Goal: Transaction & Acquisition: Purchase product/service

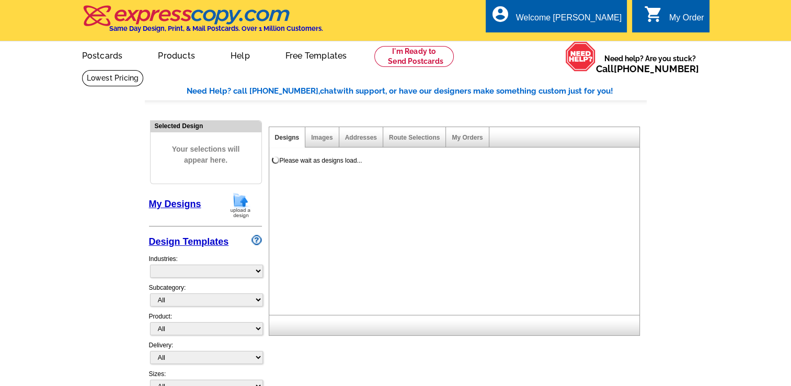
select select "785"
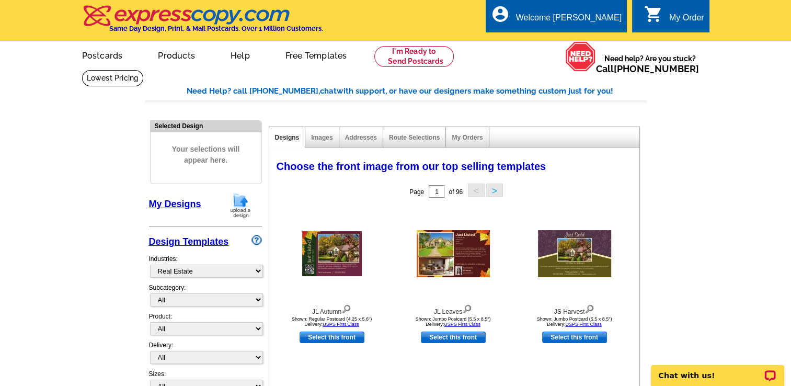
click at [185, 204] on link "My Designs" at bounding box center [175, 204] width 52 height 10
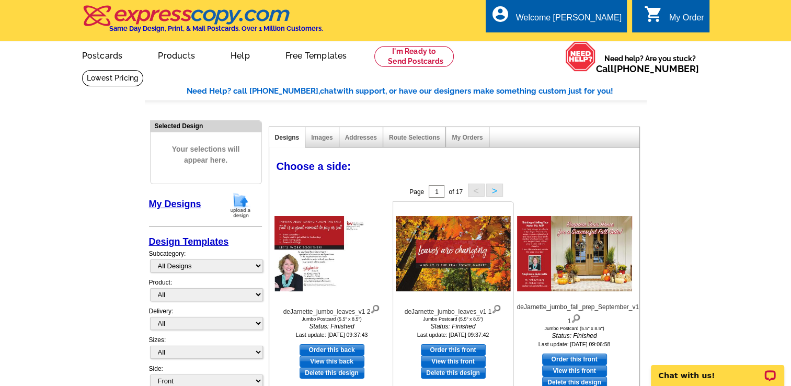
click at [450, 349] on link "Order this front" at bounding box center [453, 350] width 65 height 12
select select "2"
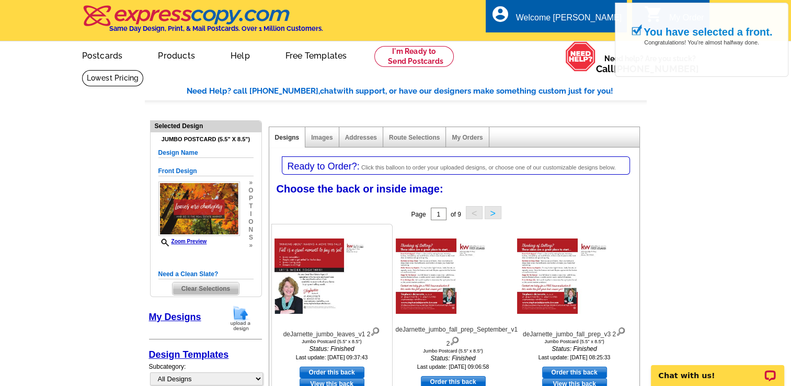
click at [332, 266] on img at bounding box center [331, 275] width 115 height 75
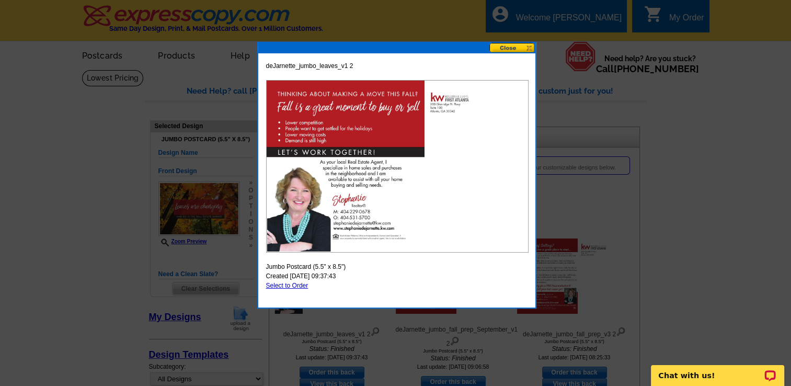
click at [514, 48] on button at bounding box center [512, 48] width 46 height 10
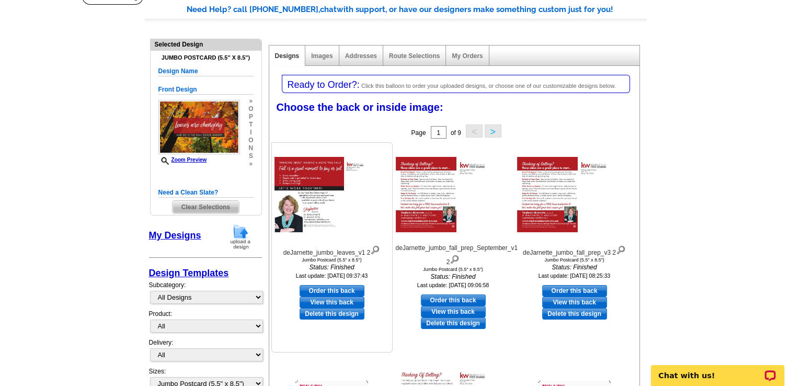
scroll to position [82, 0]
click at [327, 288] on link "Order this back" at bounding box center [332, 291] width 65 height 12
select select "front"
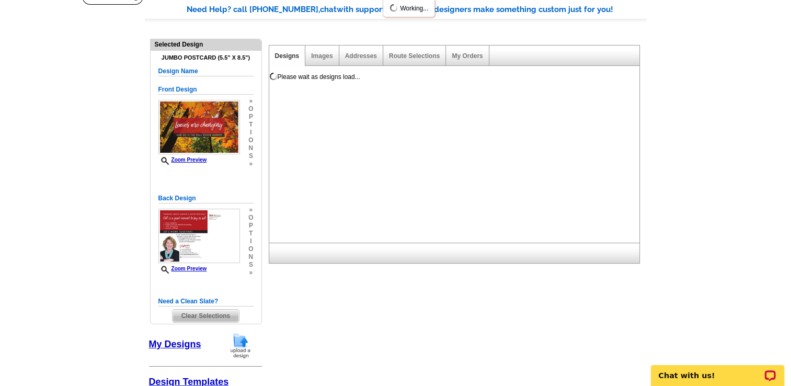
scroll to position [0, 0]
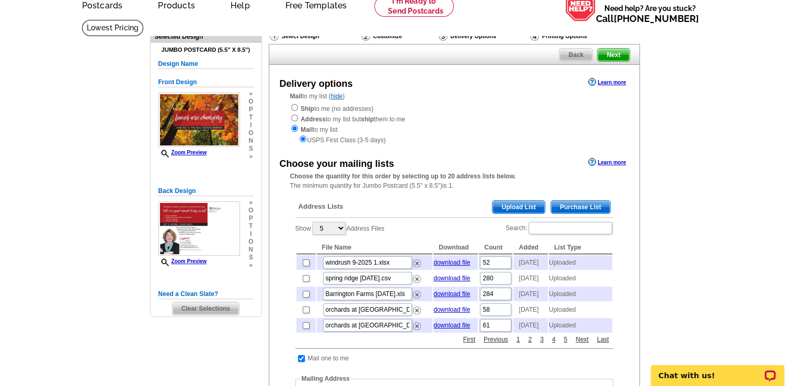
scroll to position [50, 0]
click at [582, 344] on link "Next" at bounding box center [582, 339] width 18 height 9
click at [516, 344] on link "1" at bounding box center [518, 339] width 9 height 9
click at [304, 263] on input "checkbox" at bounding box center [306, 262] width 7 height 7
checkbox input "true"
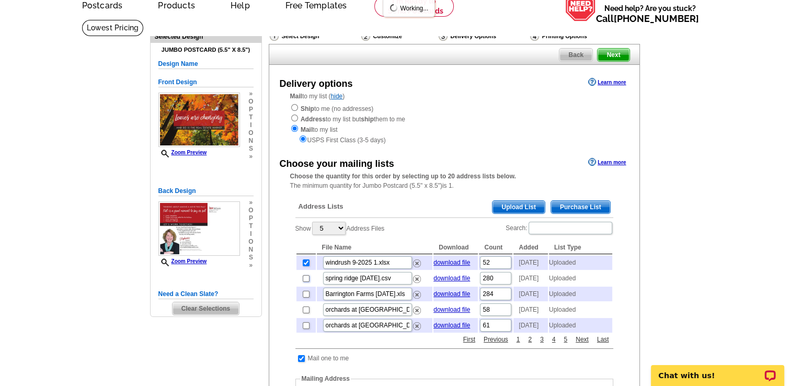
click at [304, 282] on input "checkbox" at bounding box center [306, 278] width 7 height 7
checkbox input "true"
click at [303, 297] on input "checkbox" at bounding box center [306, 294] width 7 height 7
checkbox input "true"
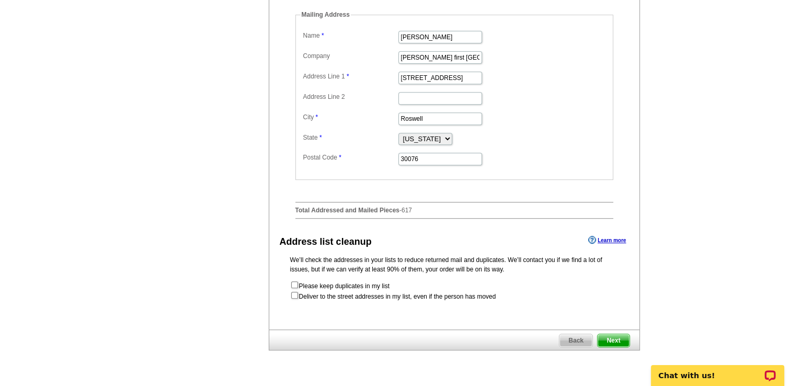
scroll to position [420, 0]
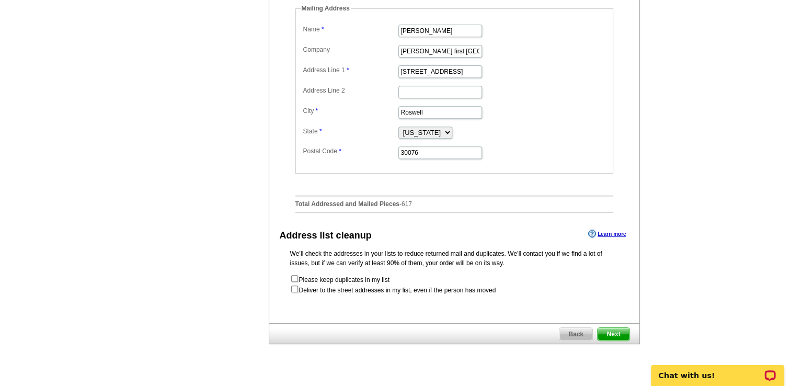
click at [617, 340] on span "Next" at bounding box center [612, 334] width 31 height 13
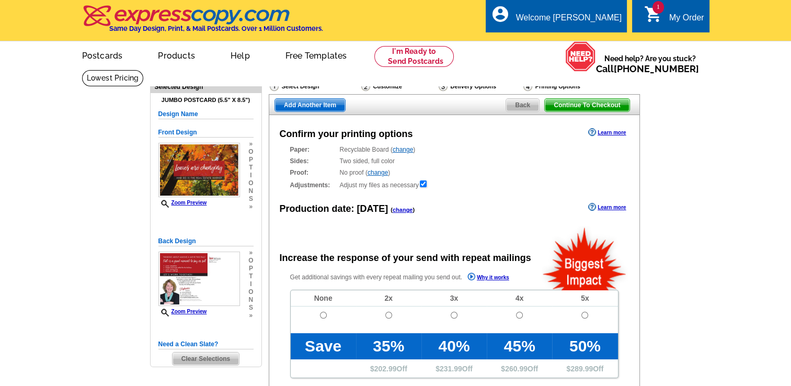
radio input "false"
click at [321, 316] on input "radio" at bounding box center [323, 315] width 7 height 7
radio input "true"
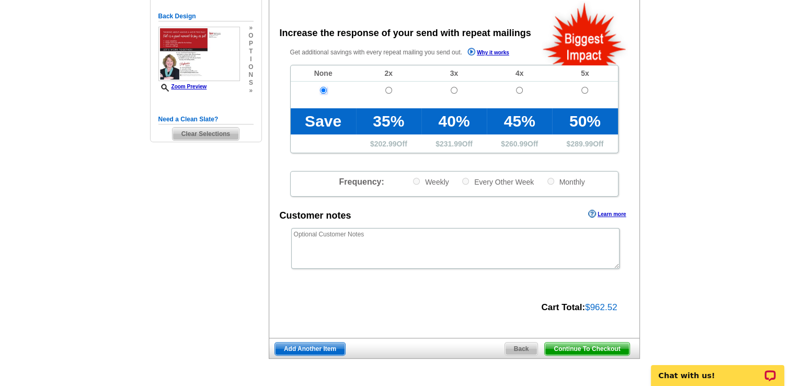
scroll to position [225, 0]
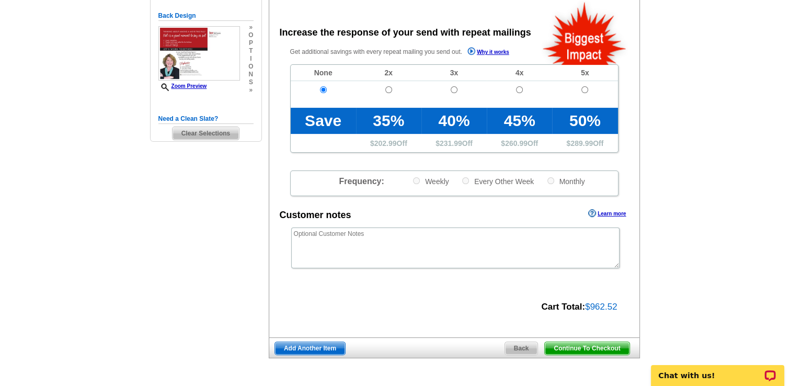
click at [577, 345] on span "Continue To Checkout" at bounding box center [587, 348] width 84 height 13
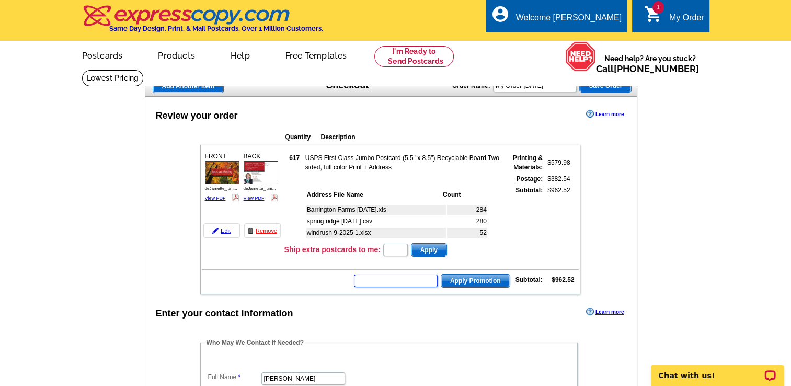
click at [389, 282] on input "text" at bounding box center [396, 280] width 84 height 13
type input "sms40m"
click at [464, 275] on span "Apply Promotion" at bounding box center [475, 280] width 68 height 13
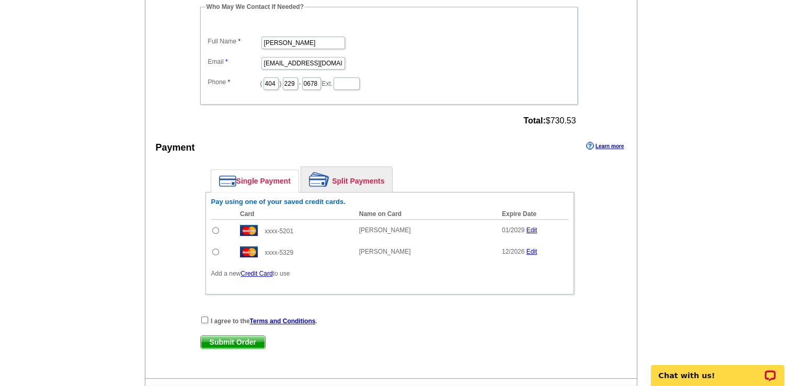
scroll to position [372, 0]
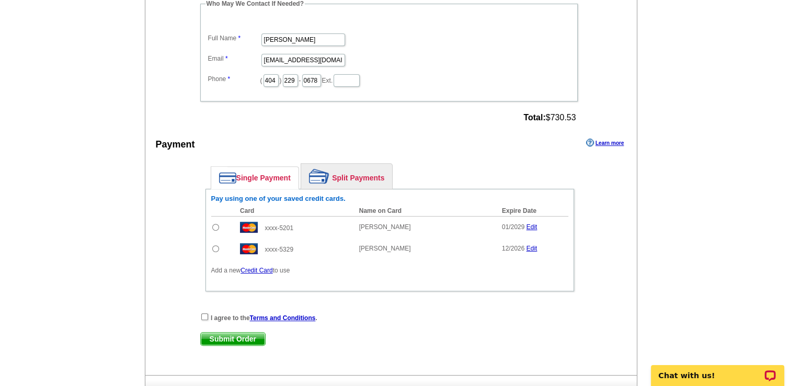
click at [261, 267] on link "Credit Card" at bounding box center [256, 270] width 32 height 7
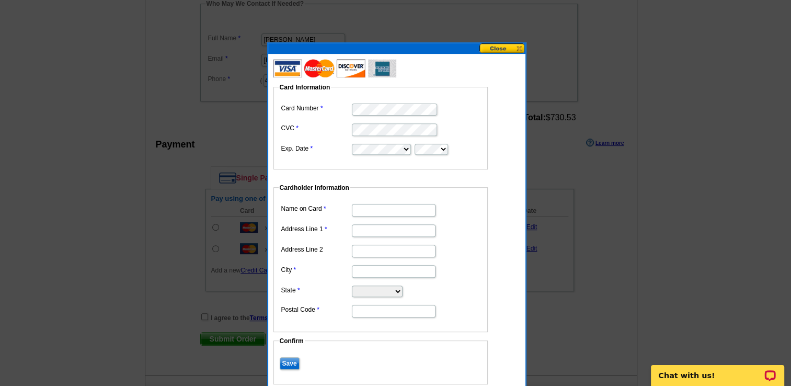
type input "[STREET_ADDRESS]"
type input "roswell"
select select "GA"
type input "30076"
type input "[PERSON_NAME]"
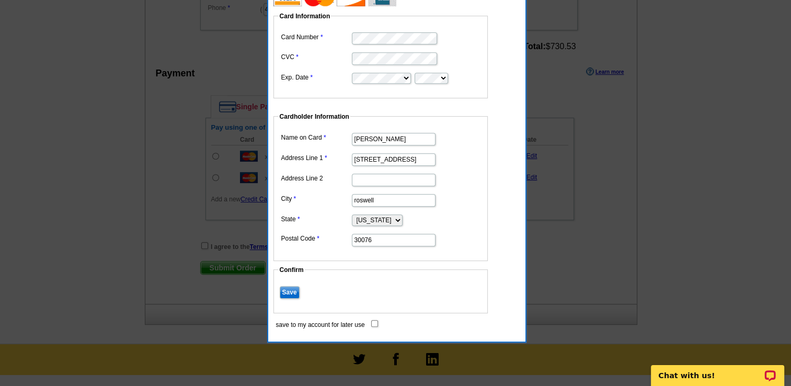
scroll to position [445, 0]
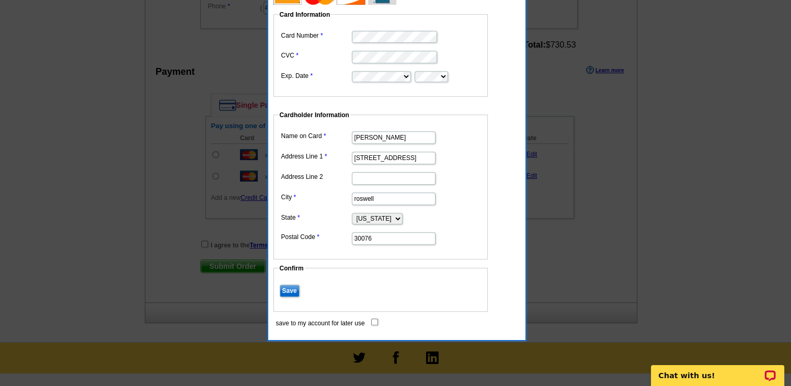
click at [293, 288] on input "Save" at bounding box center [290, 290] width 20 height 13
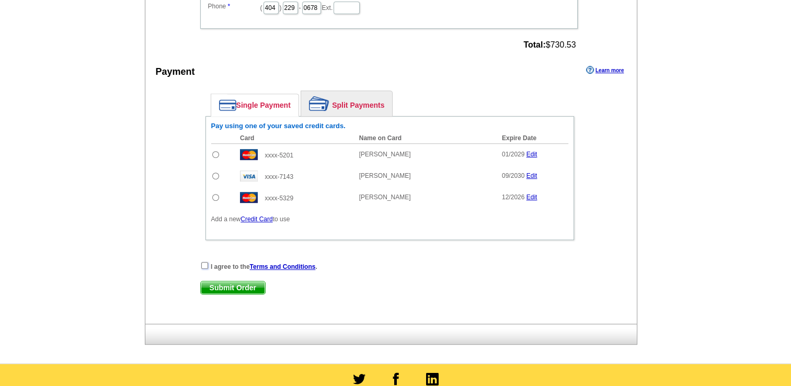
click at [205, 262] on input "checkbox" at bounding box center [204, 265] width 7 height 7
checkbox input "true"
click at [215, 173] on input "radio" at bounding box center [215, 176] width 7 height 7
radio input "true"
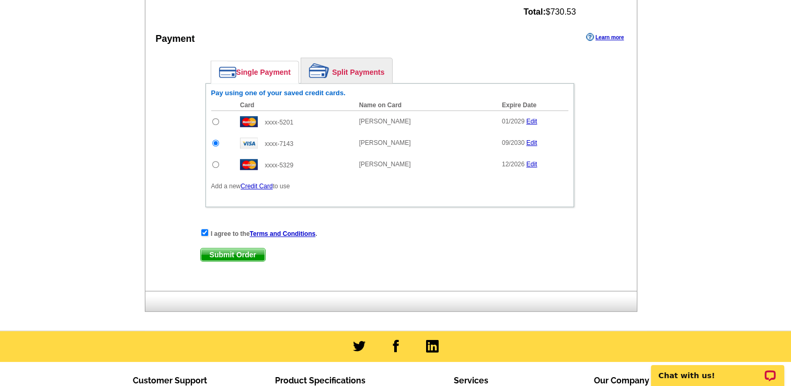
scroll to position [481, 0]
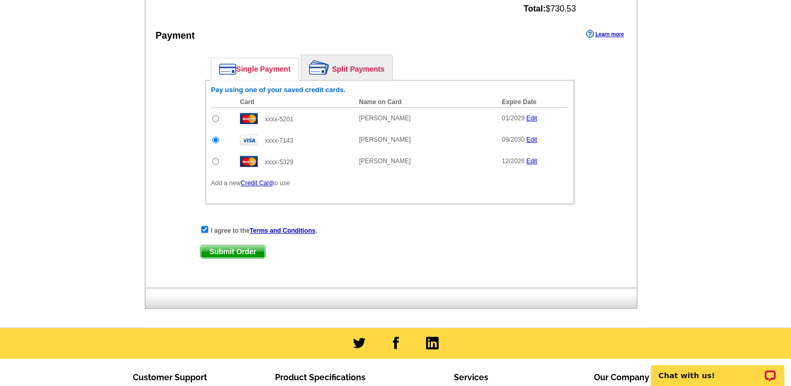
click at [237, 246] on span "Submit Order" at bounding box center [233, 251] width 64 height 13
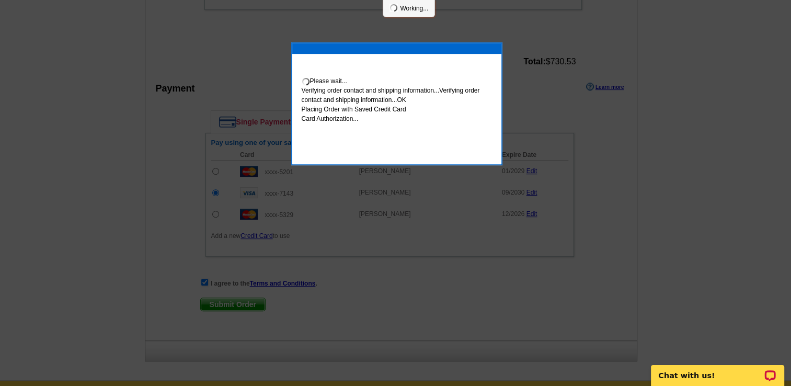
scroll to position [534, 0]
